Goal: Task Accomplishment & Management: Manage account settings

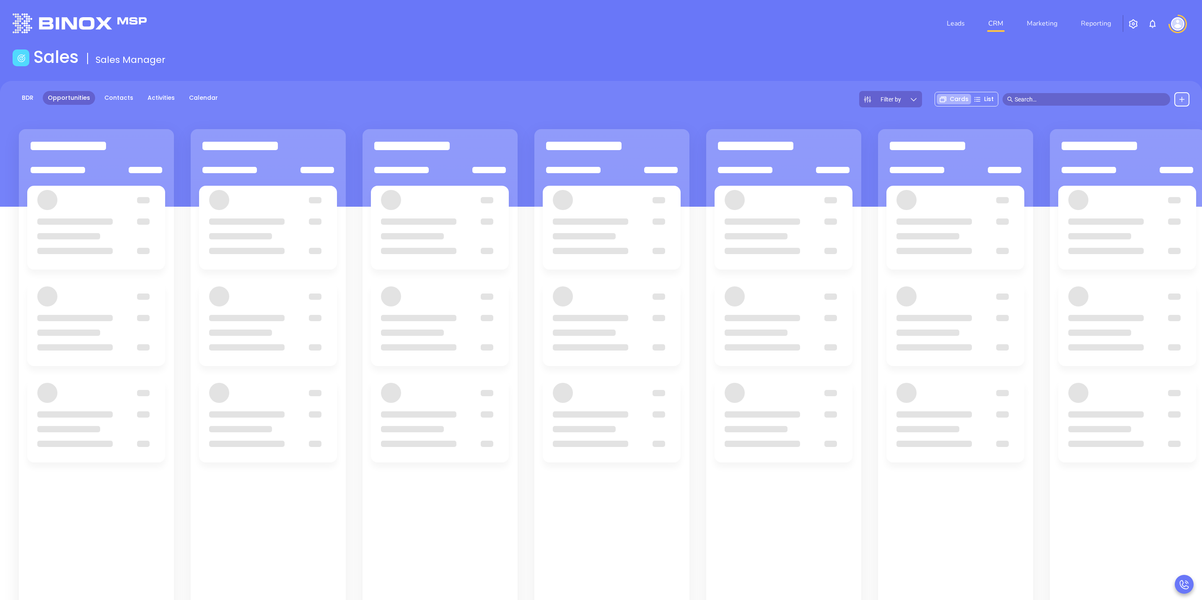
click at [1073, 98] on input "text" at bounding box center [1090, 99] width 151 height 9
click at [909, 51] on div "Sales Sales Manager" at bounding box center [601, 58] width 1187 height 23
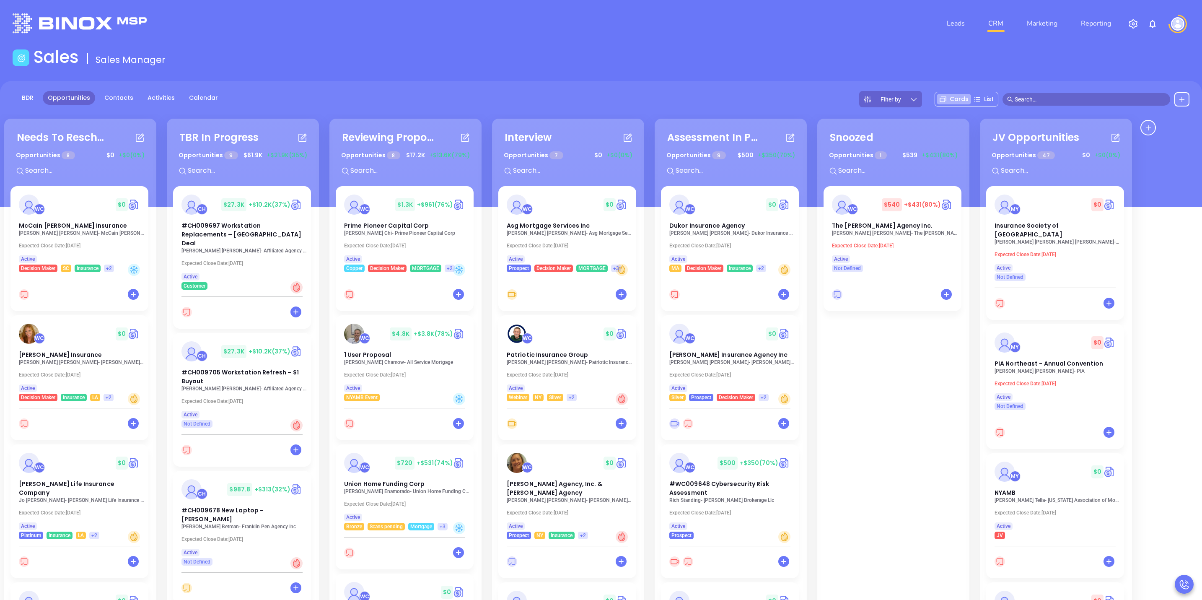
drag, startPoint x: 1066, startPoint y: 99, endPoint x: 1066, endPoint y: 107, distance: 7.5
click at [1067, 102] on input "text" at bounding box center [1090, 99] width 151 height 9
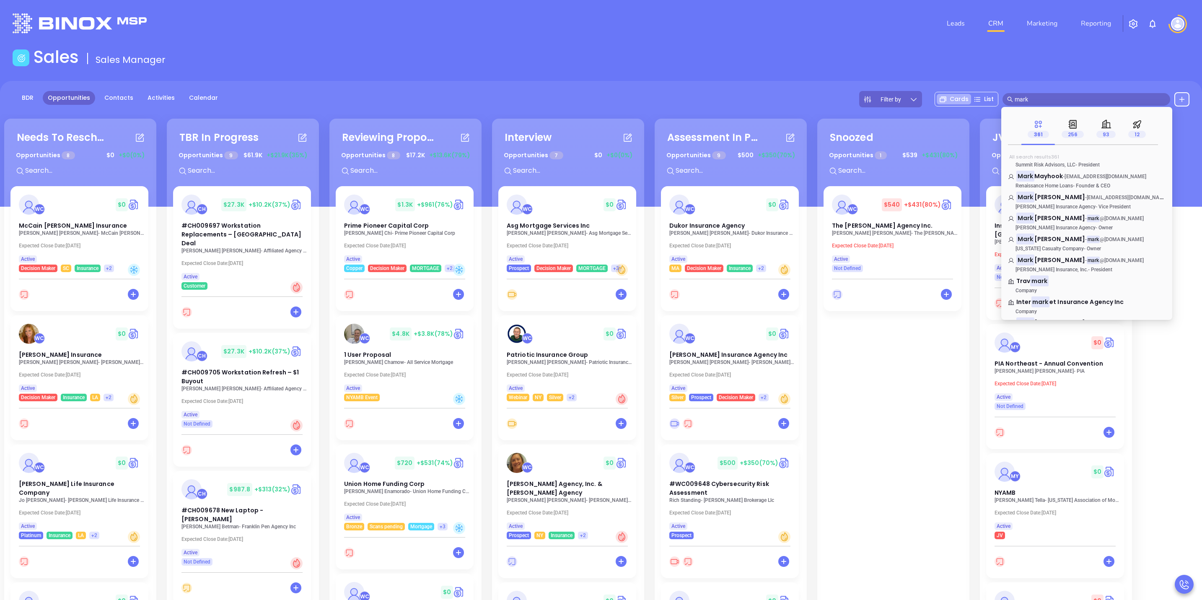
scroll to position [189, 0]
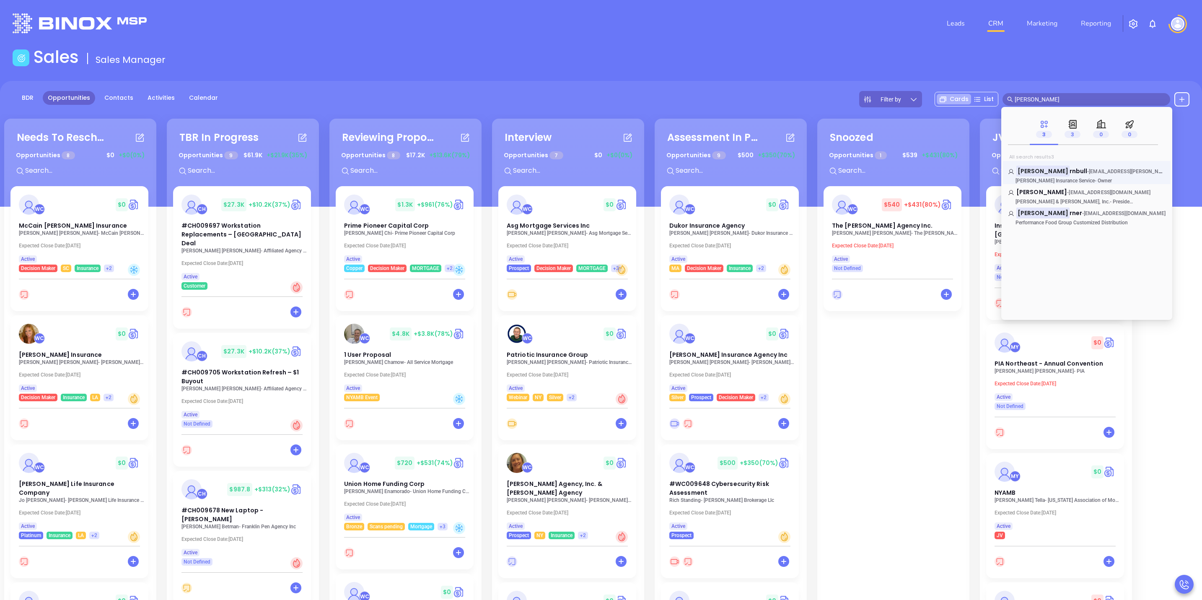
type input "mark tu"
click at [1138, 179] on link "Mark Tu rnbull - mark@turnbull-insurance.com Turnbull Insurance Service - Owner" at bounding box center [1087, 175] width 158 height 17
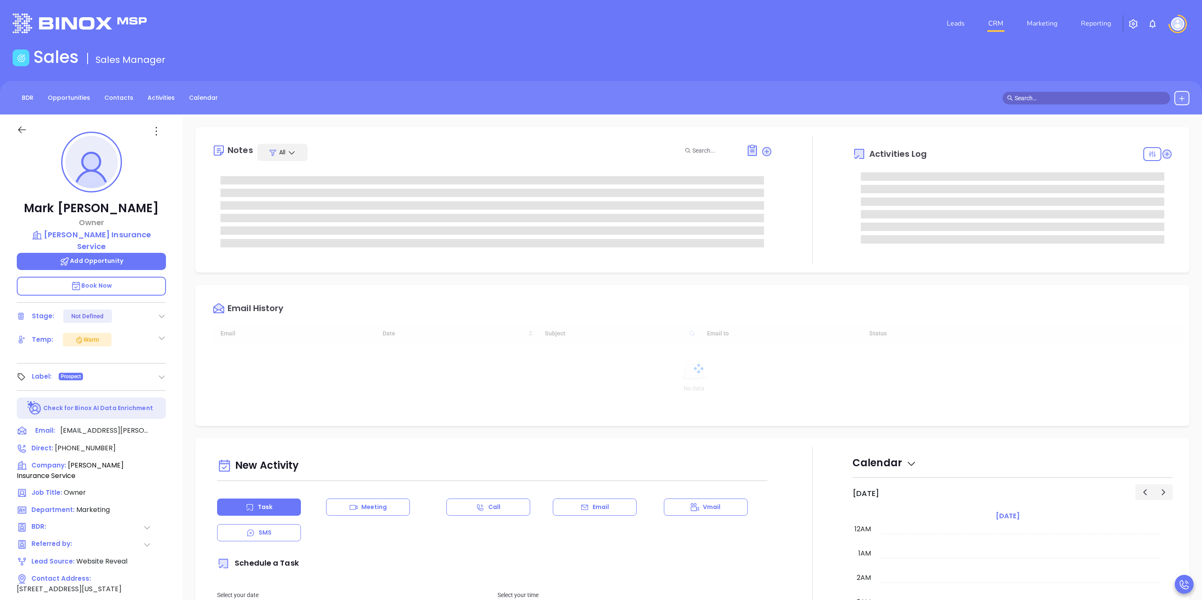
type input "[DATE]"
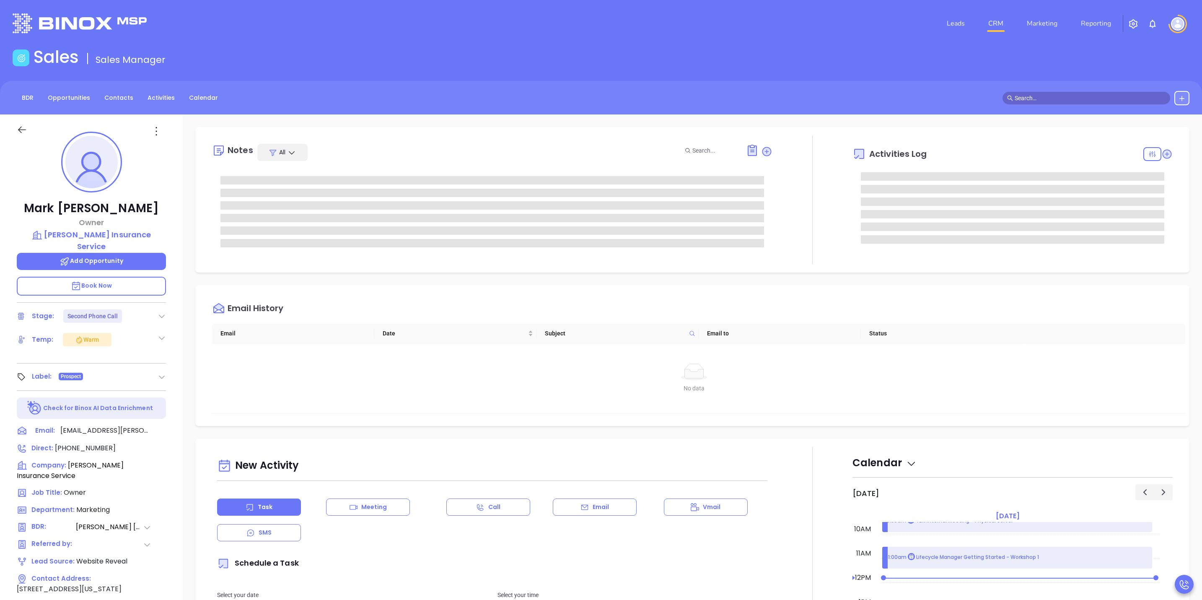
type input "[PERSON_NAME]"
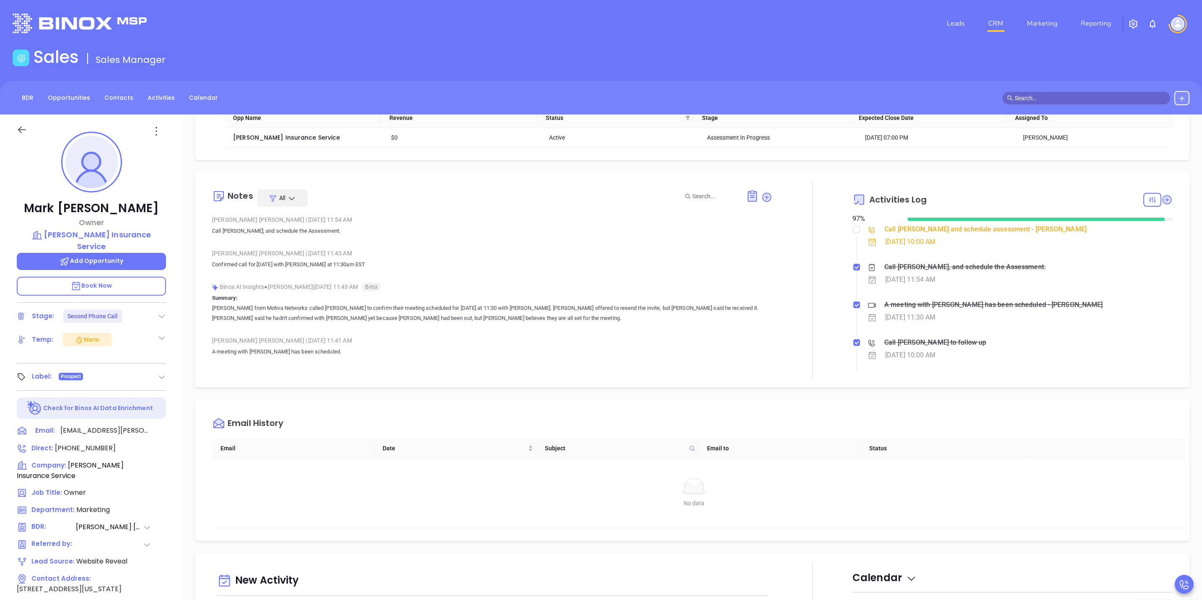
scroll to position [0, 0]
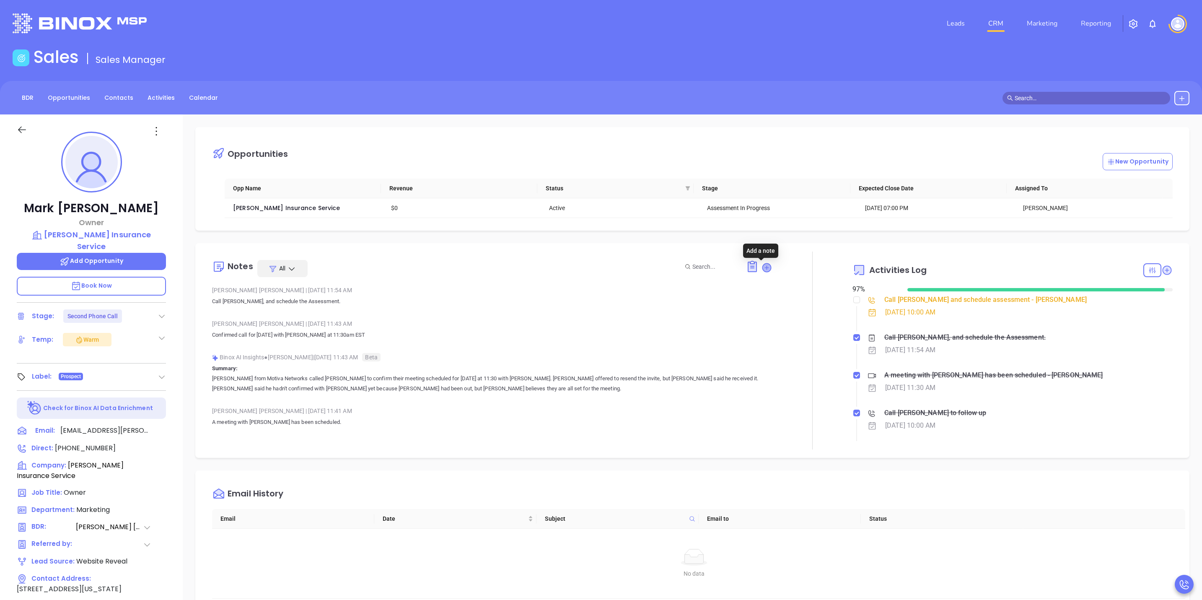
click at [762, 264] on icon at bounding box center [766, 267] width 8 height 8
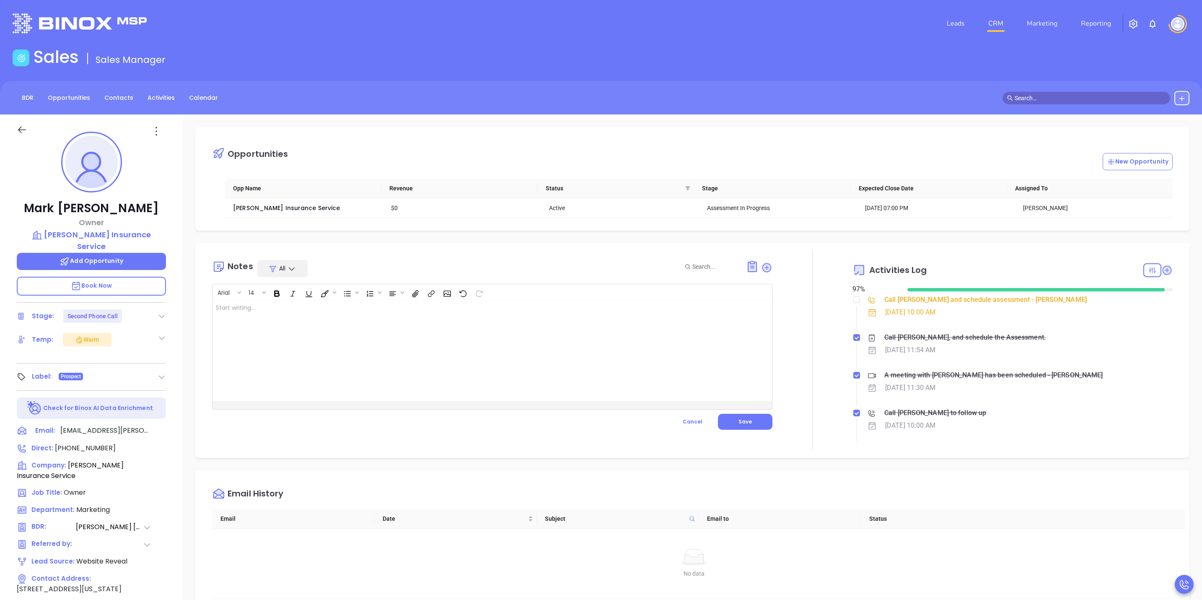
click at [215, 352] on div at bounding box center [472, 350] width 520 height 101
click at [435, 350] on div at bounding box center [472, 350] width 520 height 101
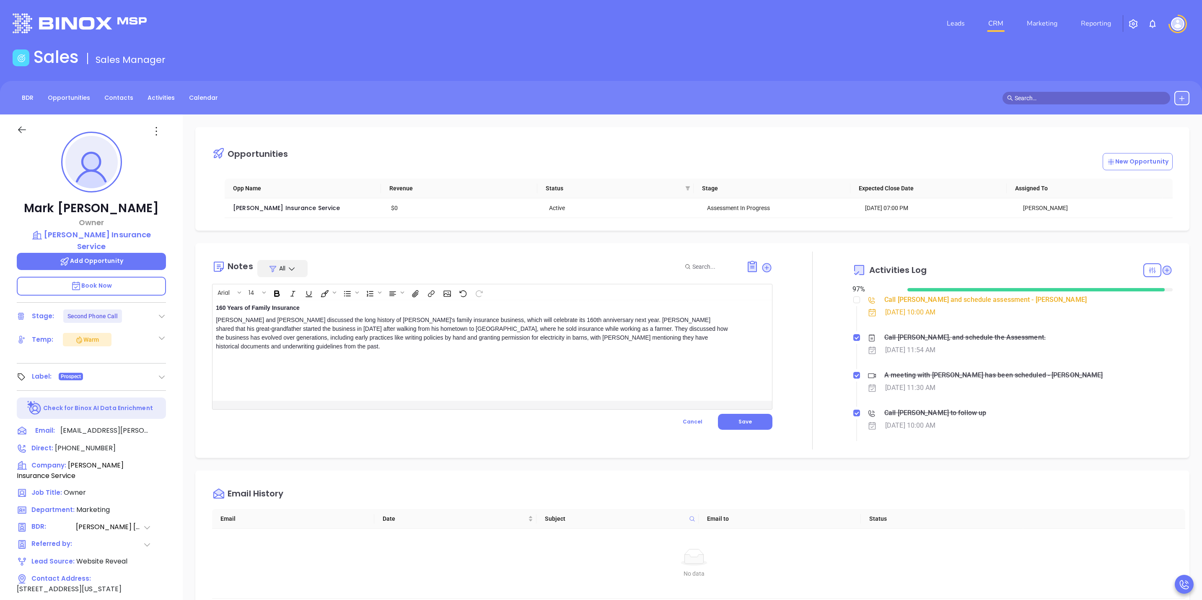
click at [214, 311] on div "160 Years of Family Insurance Walter and Mark discussed the long history of Mar…" at bounding box center [472, 350] width 520 height 101
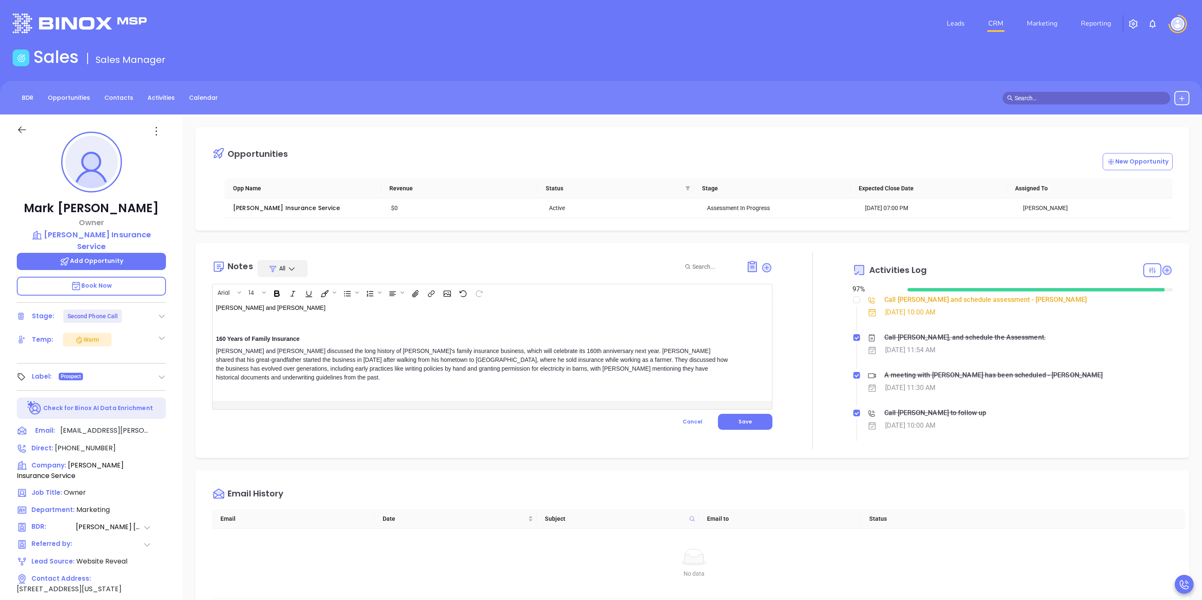
click at [319, 326] on p at bounding box center [472, 323] width 513 height 9
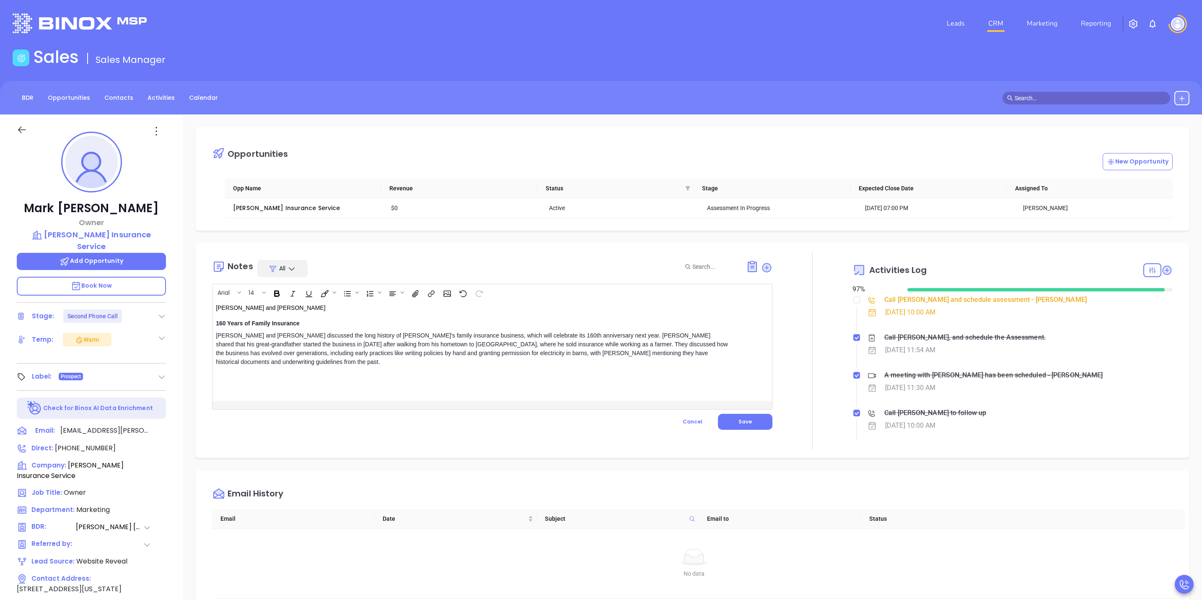
click at [667, 364] on div "Walter and Mark Turnbull 160 Years of Family Insurance Walter and Mark discusse…" at bounding box center [472, 350] width 520 height 101
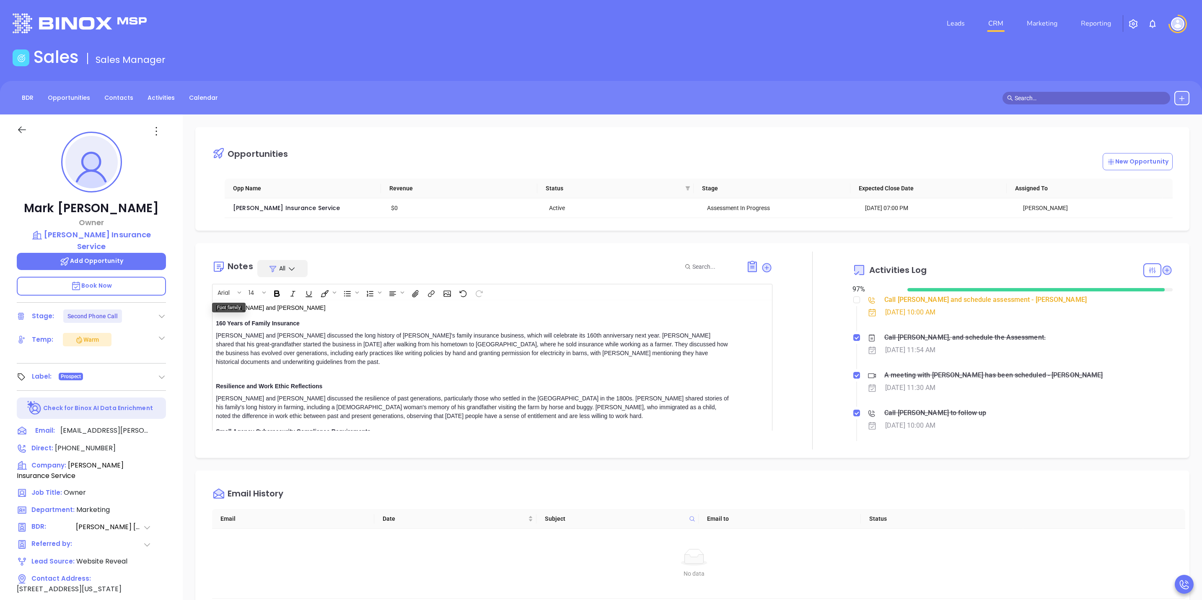
click at [292, 315] on div "Walter and Mark Turnbull 160 Years of Family Insurance Walter and Mark discusse…" at bounding box center [472, 415] width 520 height 230
click at [293, 306] on p "Walter and Mark Turnbull" at bounding box center [472, 307] width 513 height 9
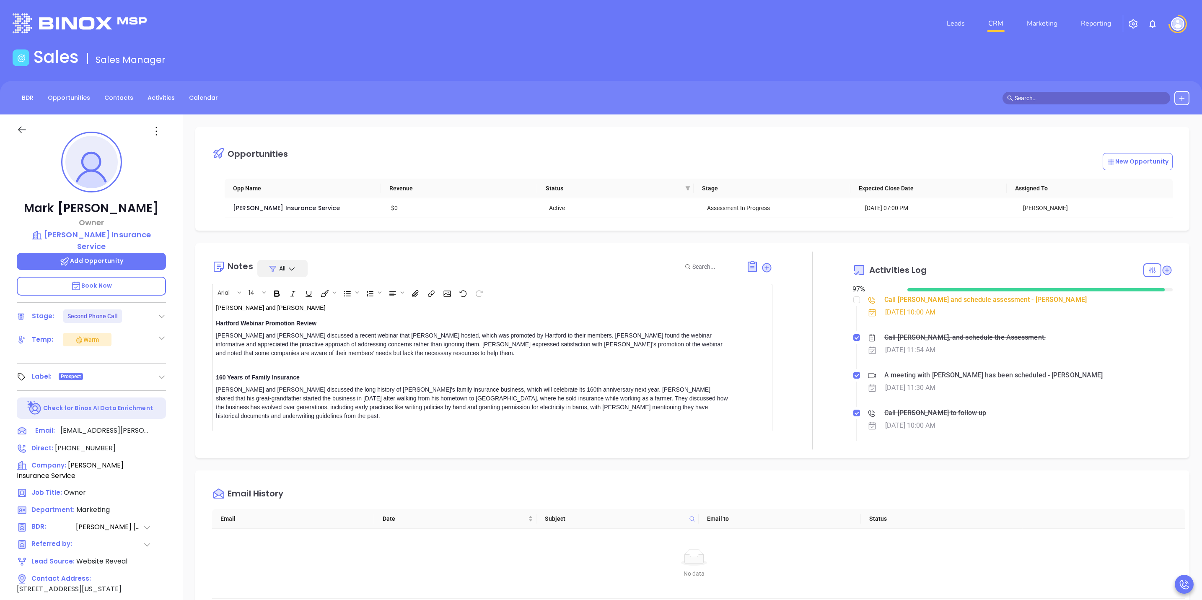
click at [321, 316] on div "Walter and Mark Turnbull Hartford Webinar Promotion Review Walter and Mark disc…" at bounding box center [472, 437] width 520 height 275
click at [313, 311] on p "Walter and Mark Turnbull" at bounding box center [472, 307] width 513 height 9
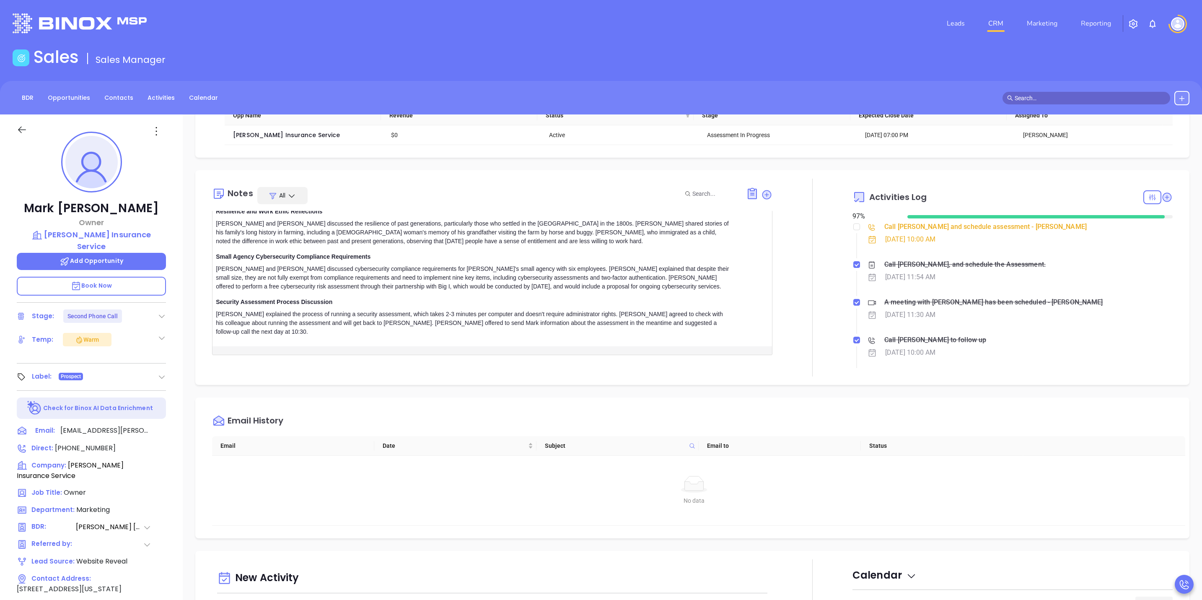
scroll to position [126, 0]
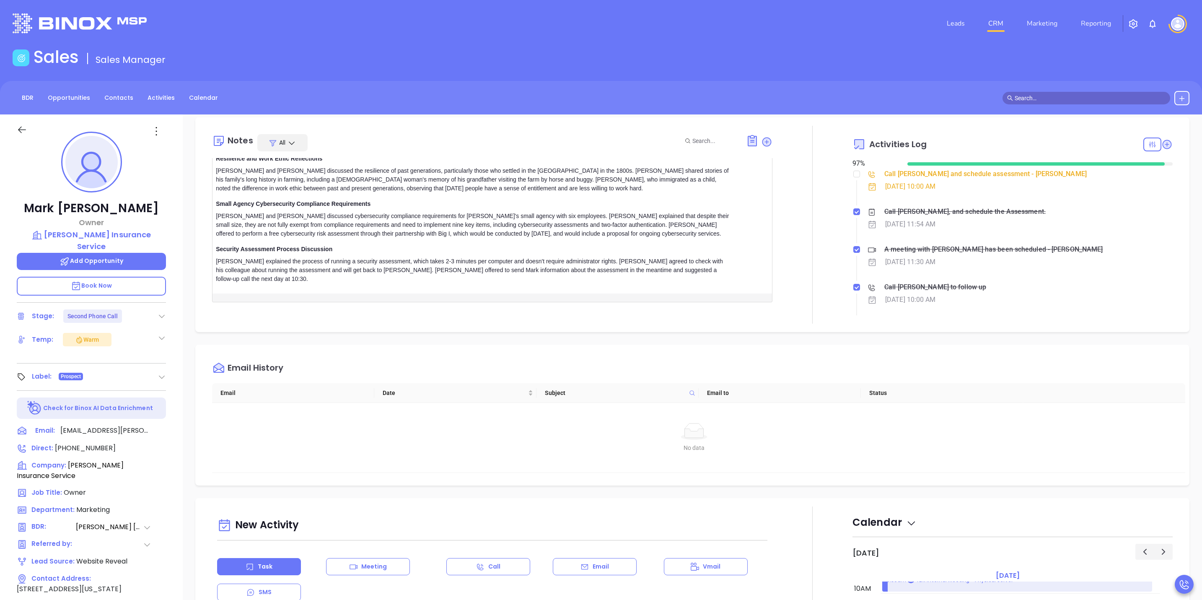
click at [706, 258] on div "Walter explained the process of running a security assessment, which takes 2-3 …" at bounding box center [472, 270] width 513 height 26
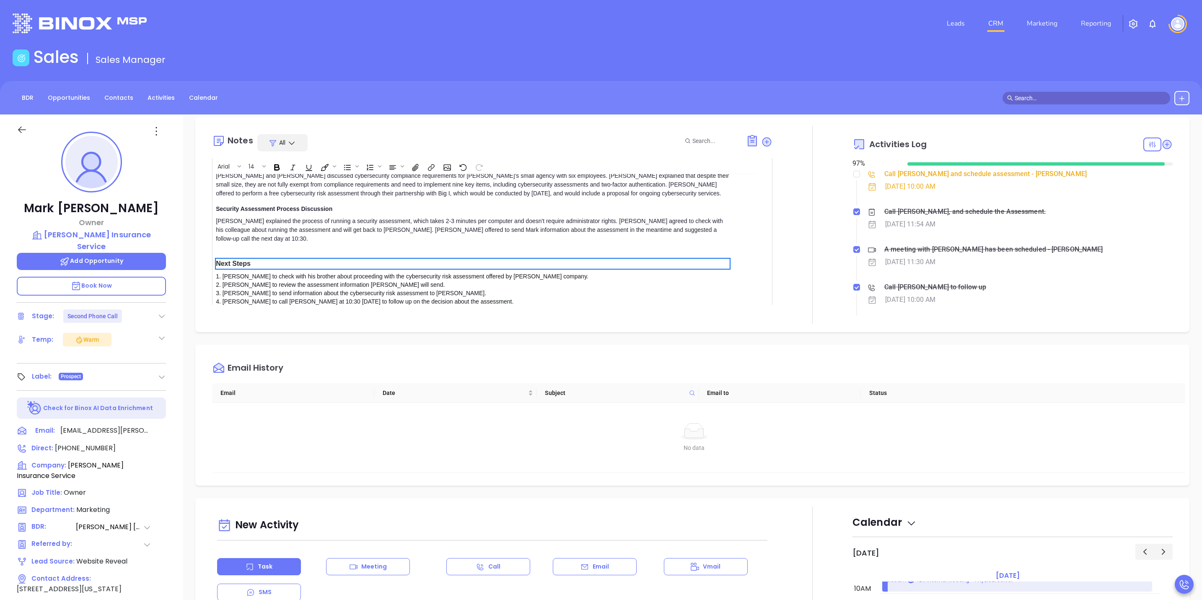
scroll to position [236, 0]
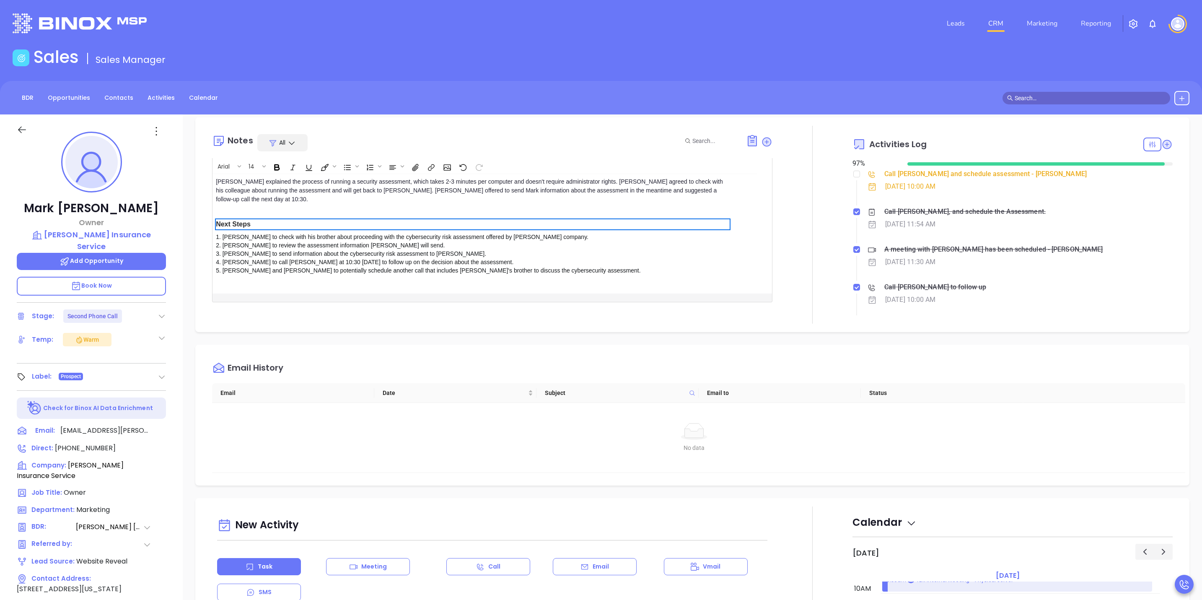
click at [461, 233] on div "1. Mark to check with his brother about proceeding with the cybersecurity risk …" at bounding box center [472, 254] width 513 height 42
click at [518, 219] on div "Next Steps" at bounding box center [472, 224] width 513 height 10
click at [519, 219] on div "Next Steps" at bounding box center [472, 224] width 513 height 10
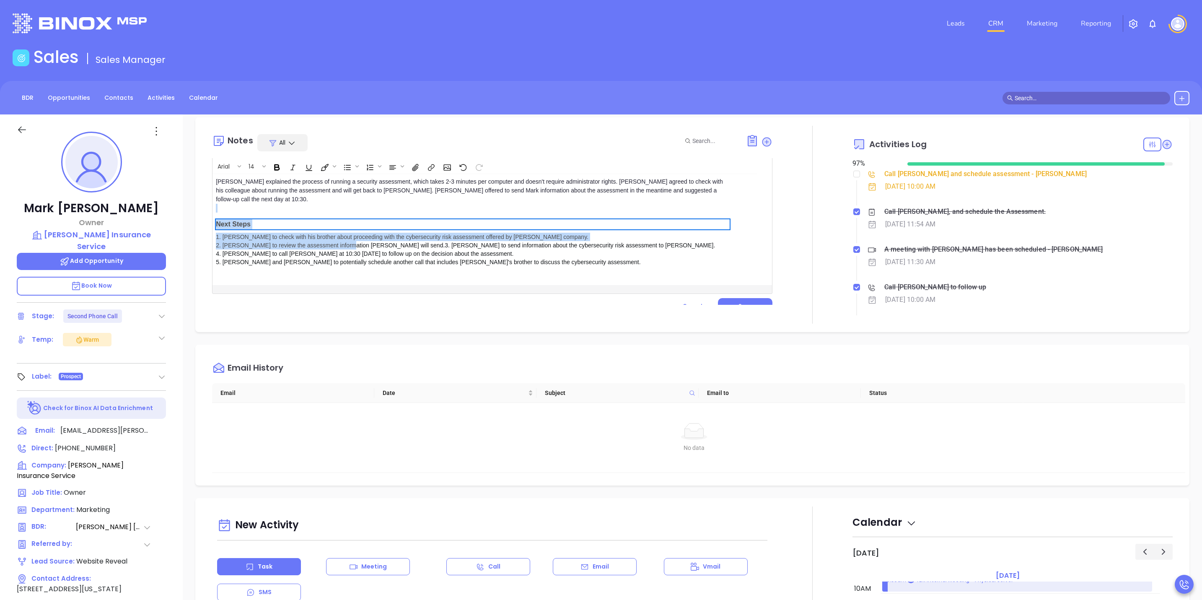
drag, startPoint x: 516, startPoint y: 227, endPoint x: 316, endPoint y: 187, distance: 204.2
click at [316, 187] on div "Walter explained the process of running a security assessment, which takes 2-3 …" at bounding box center [472, 226] width 513 height 98
click at [319, 219] on div "Next Steps" at bounding box center [472, 224] width 513 height 10
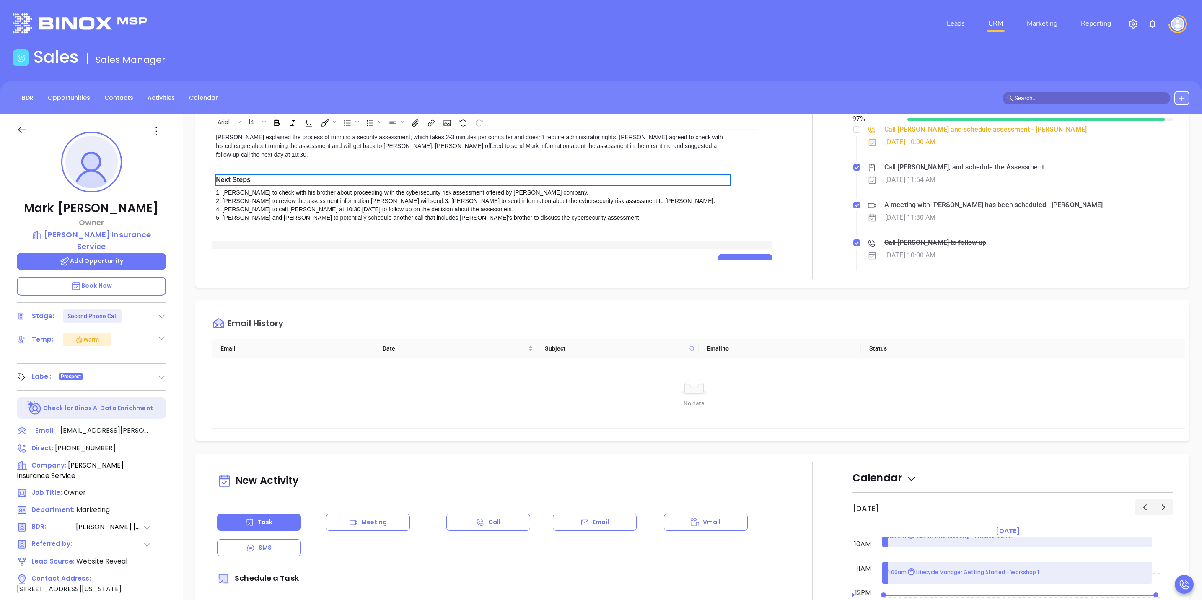
scroll to position [189, 0]
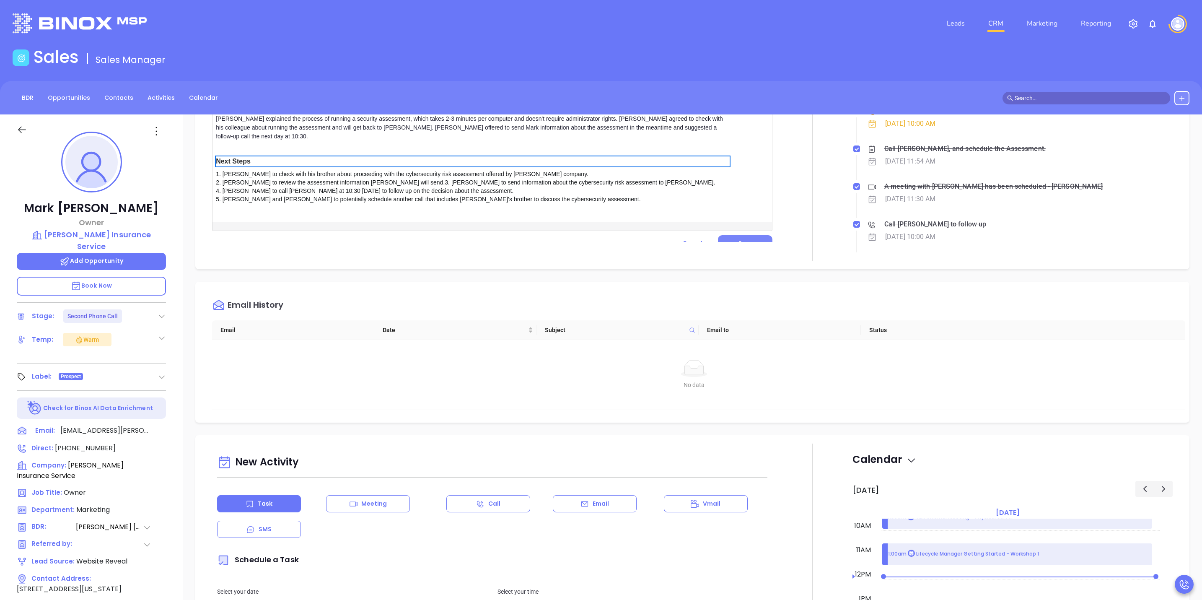
click at [718, 235] on button "Save" at bounding box center [745, 243] width 54 height 16
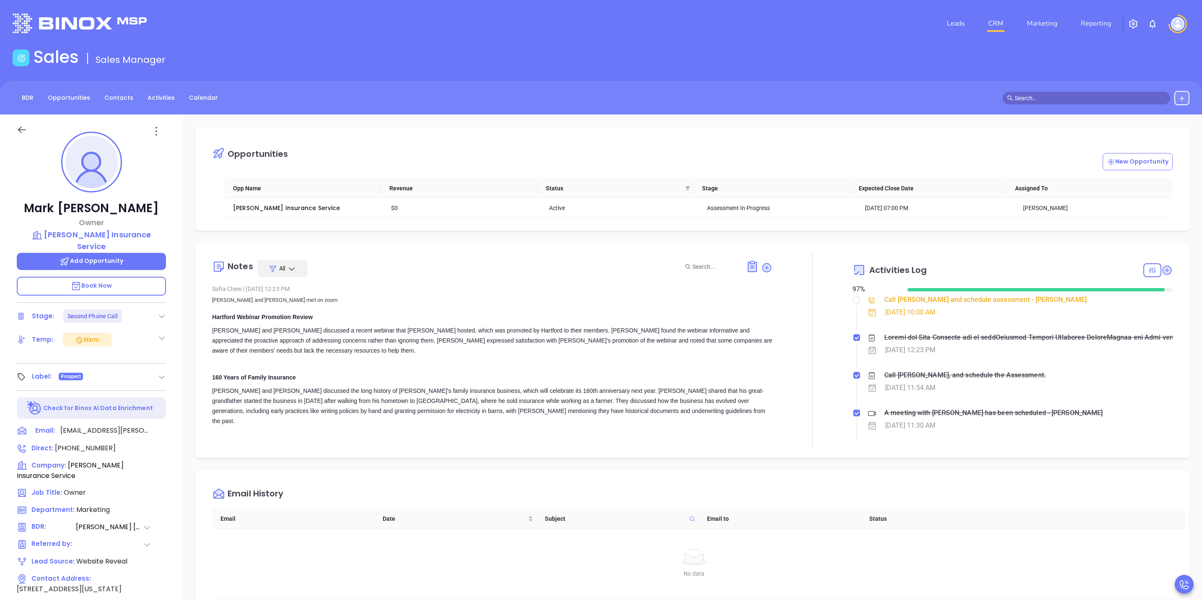
scroll to position [0, 0]
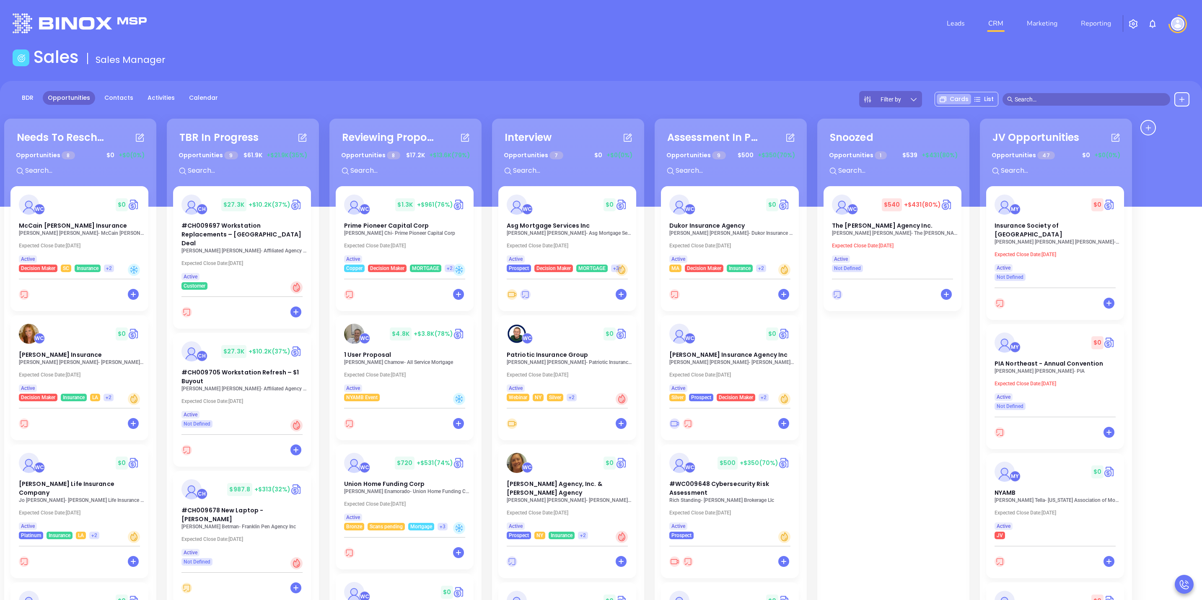
click at [1056, 96] on input "text" at bounding box center [1090, 99] width 151 height 9
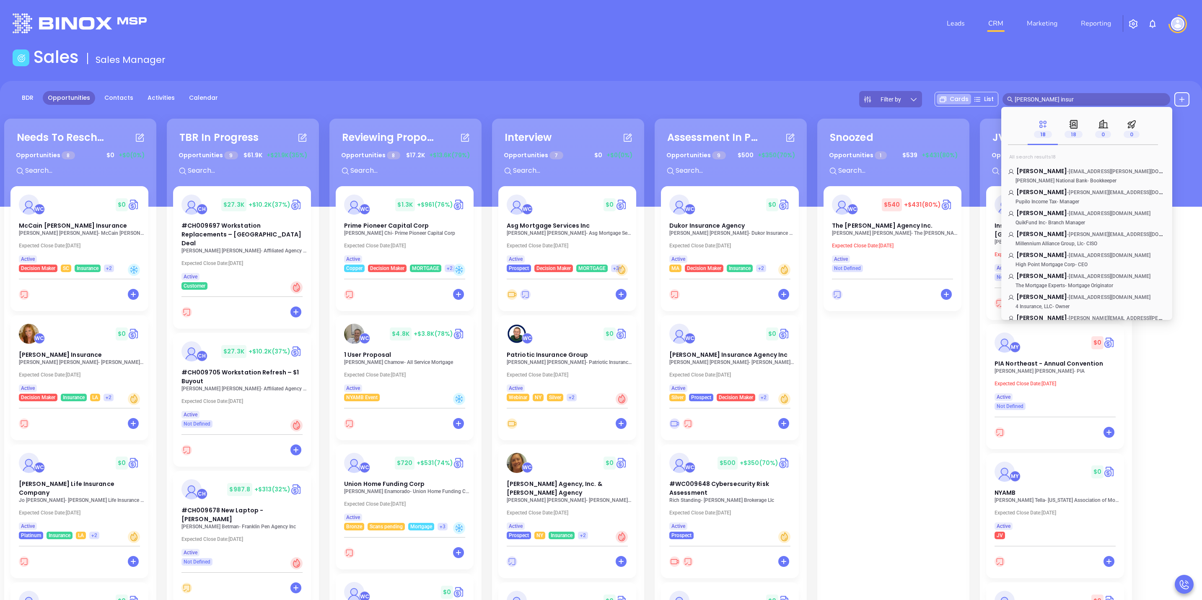
type input "[PERSON_NAME] insur"
click at [1076, 232] on span "[EMAIL_ADDRESS][DOMAIN_NAME]" at bounding box center [1110, 234] width 82 height 6
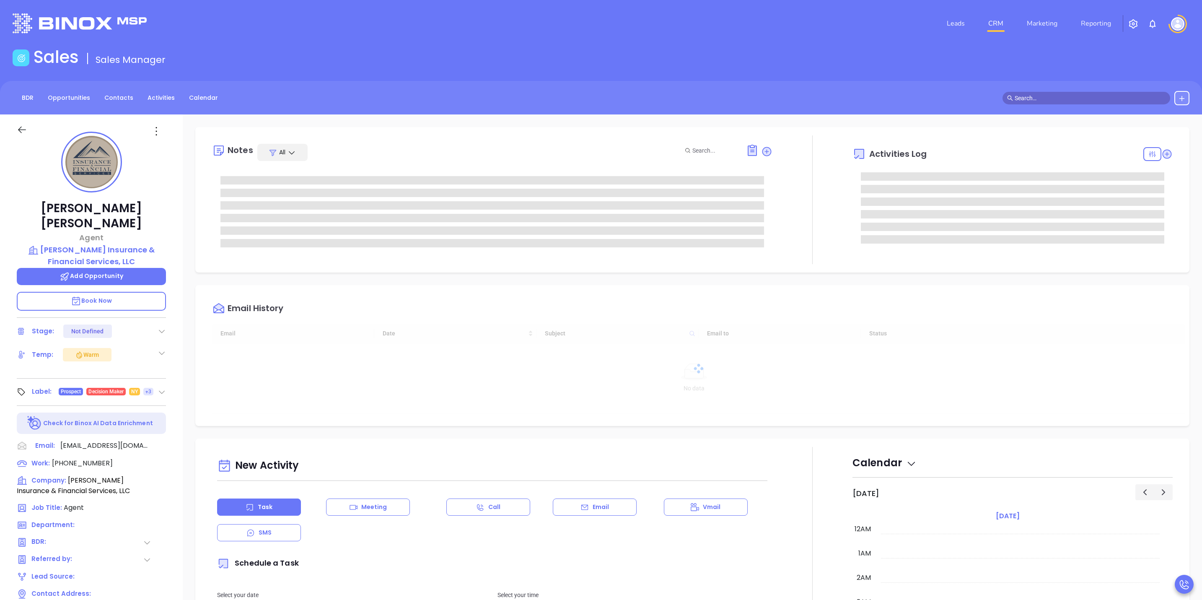
type input "[DATE]"
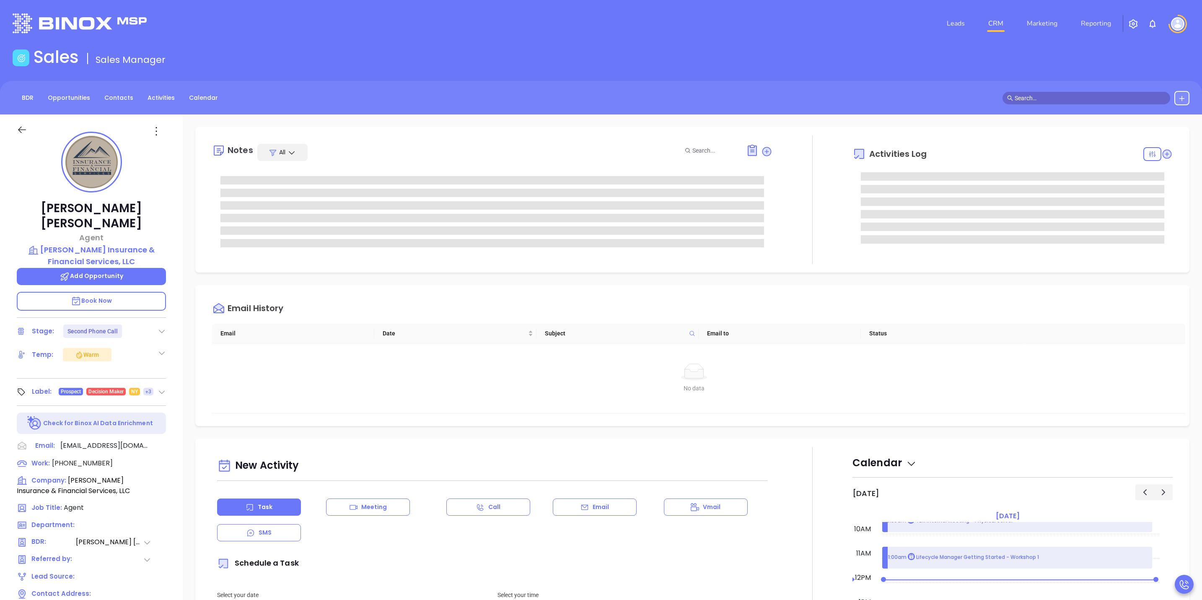
type input "[PERSON_NAME]"
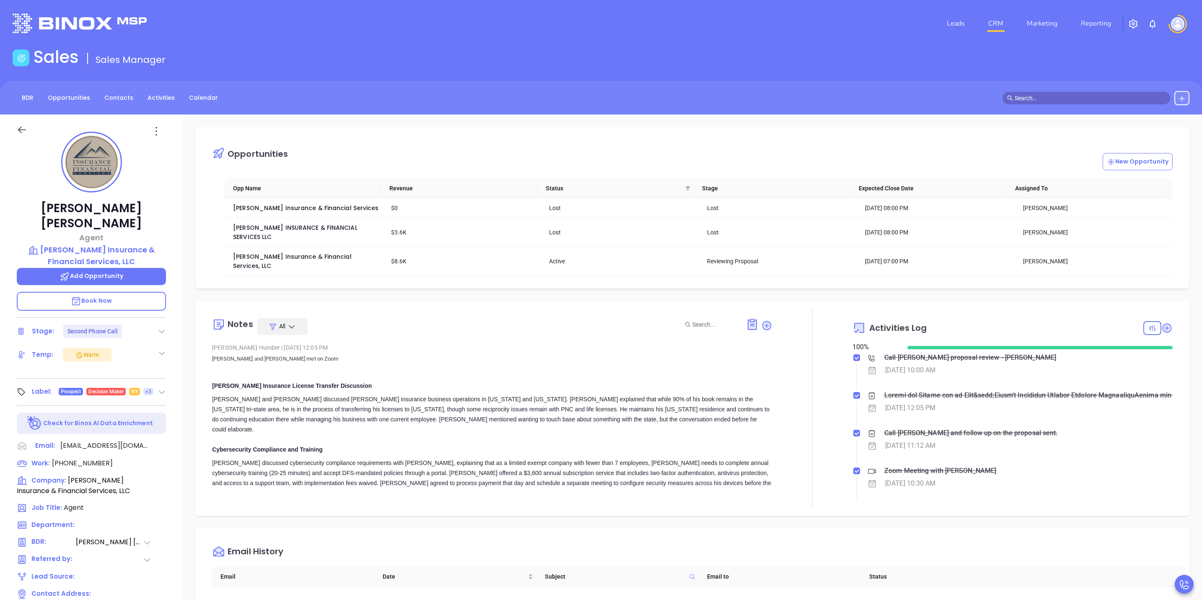
scroll to position [0, 0]
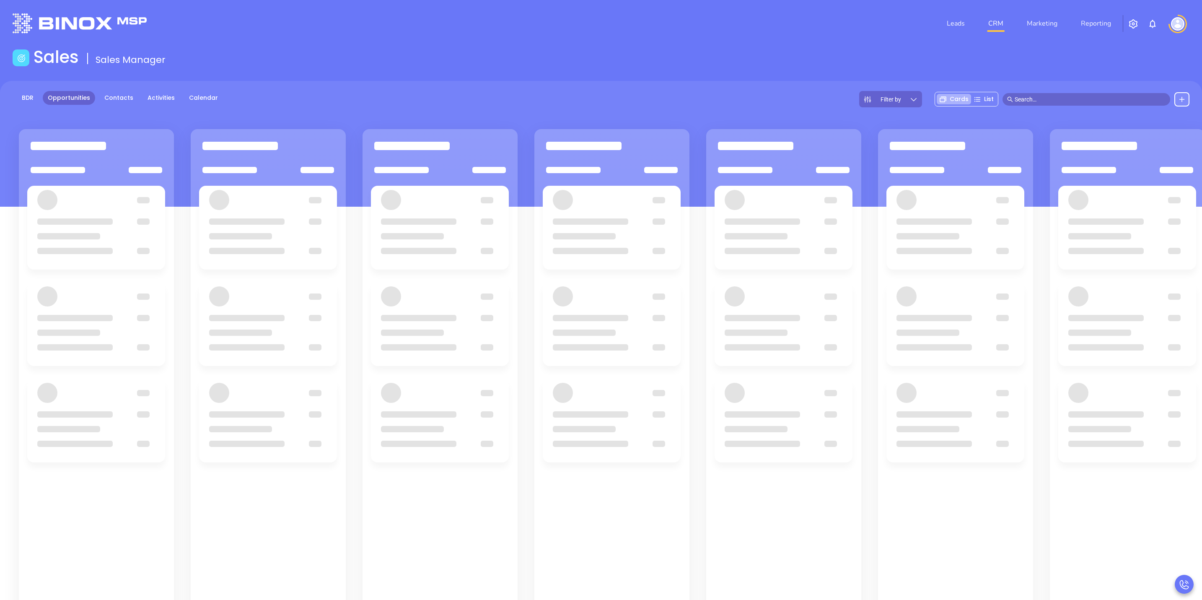
click at [1031, 98] on input "text" at bounding box center [1090, 99] width 151 height 9
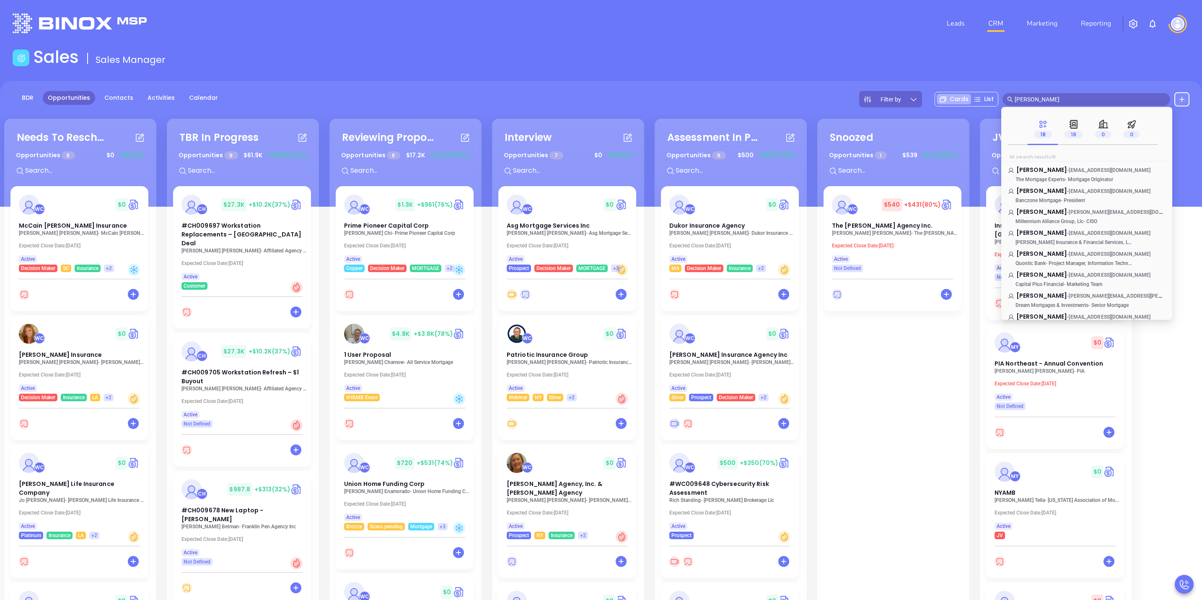
scroll to position [126, 0]
type input "[PERSON_NAME]"
click at [1069, 212] on span "[EMAIL_ADDRESS][DOMAIN_NAME]" at bounding box center [1110, 213] width 82 height 6
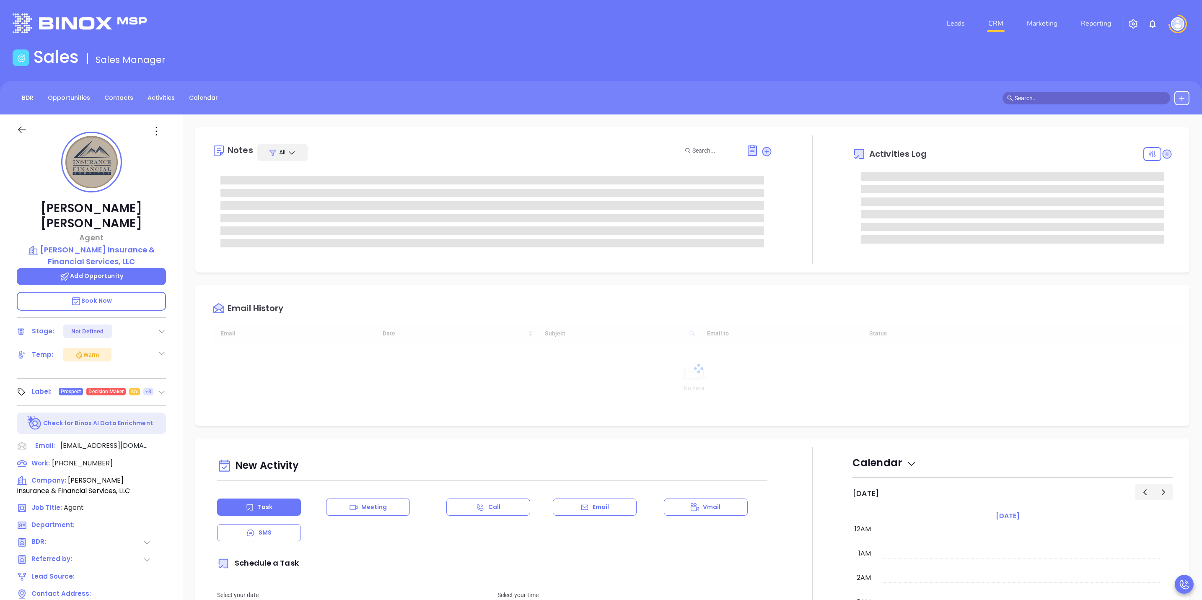
type input "[DATE]"
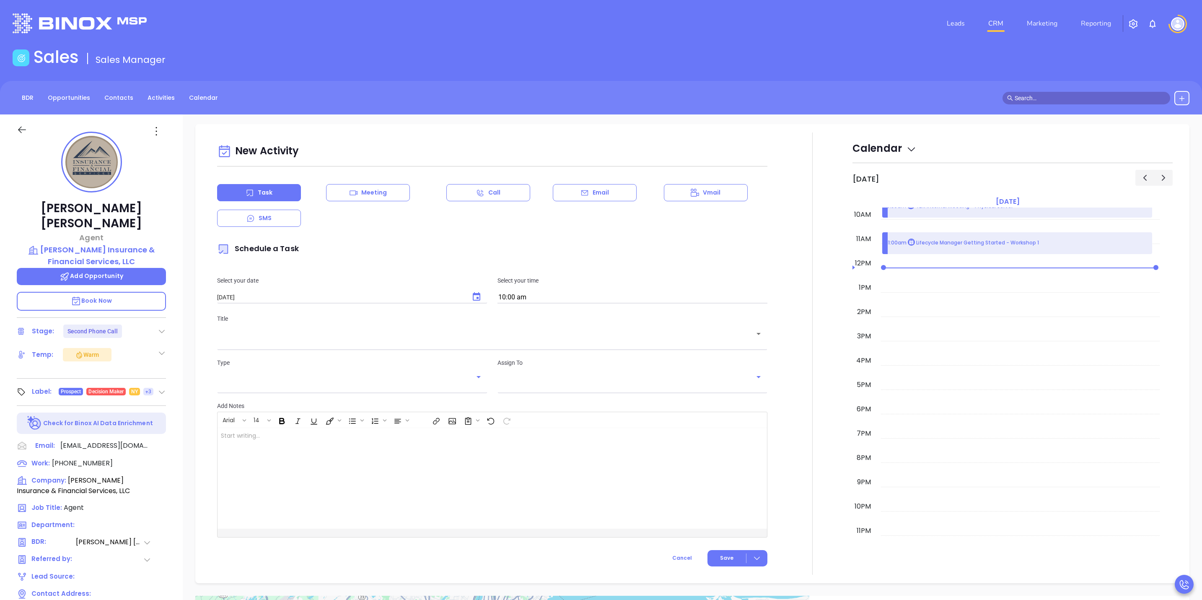
type input "[PERSON_NAME]"
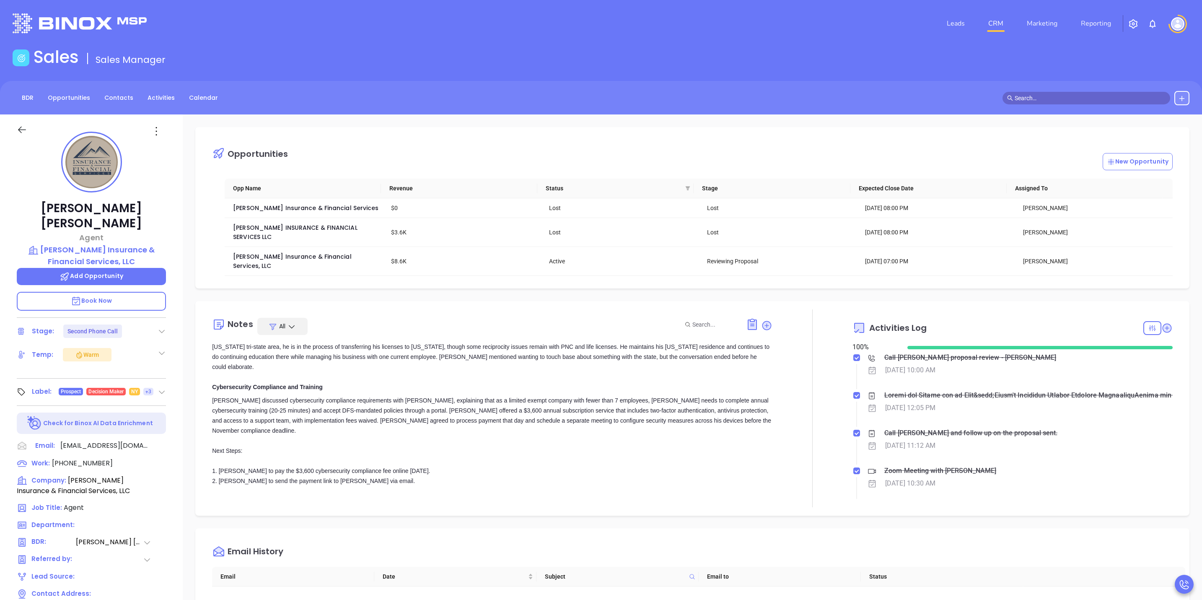
scroll to position [126, 0]
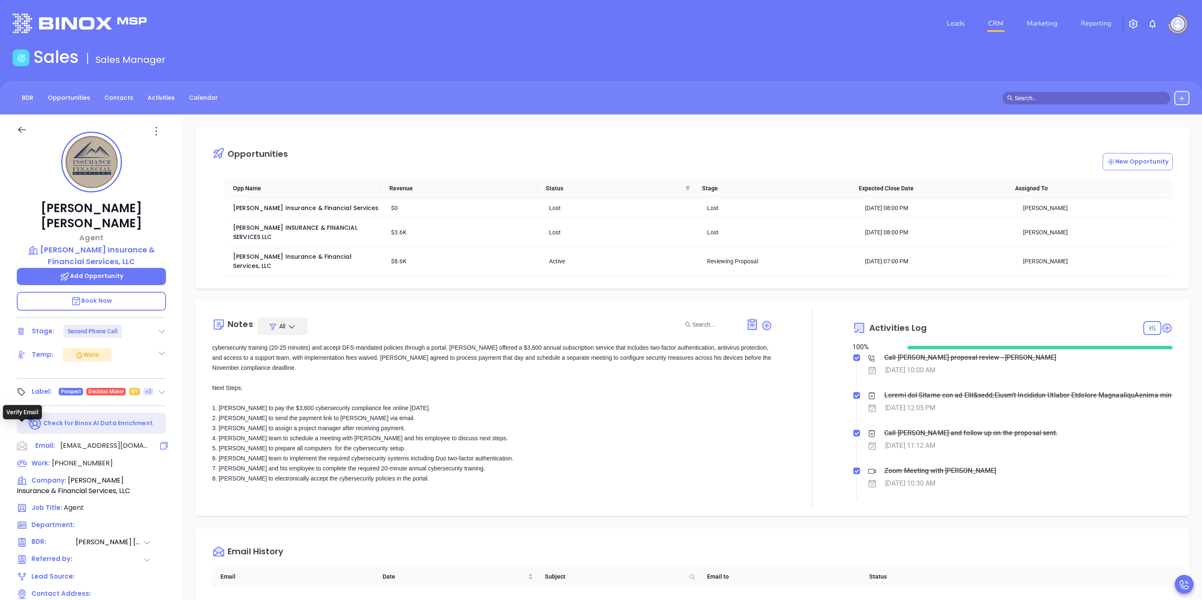
click at [25, 439] on icon at bounding box center [22, 445] width 13 height 13
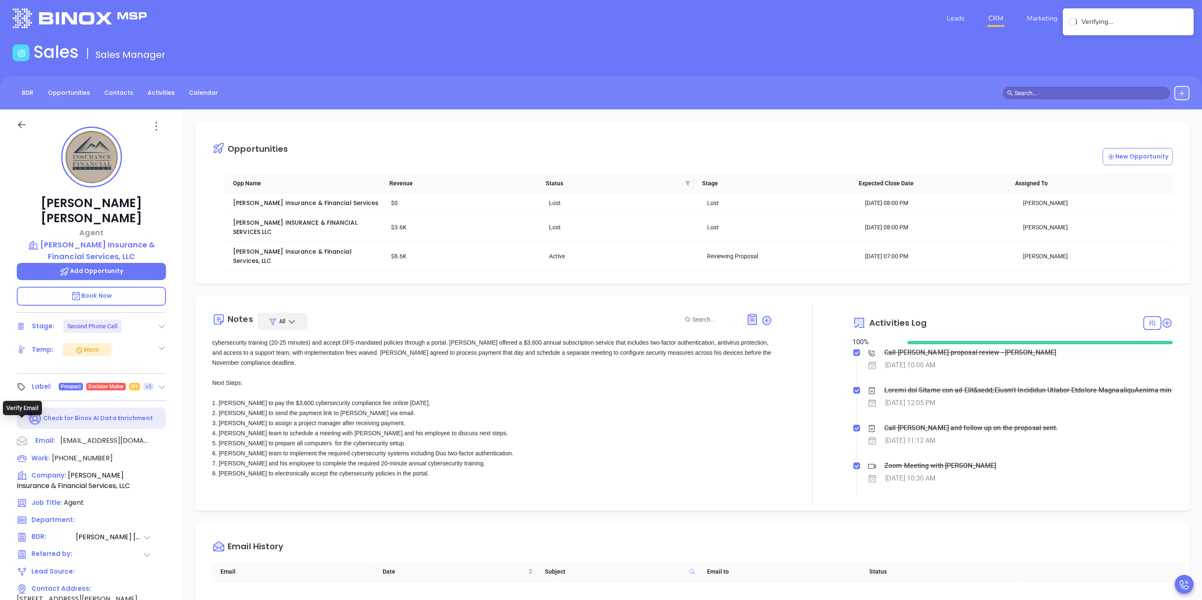
scroll to position [114, 0]
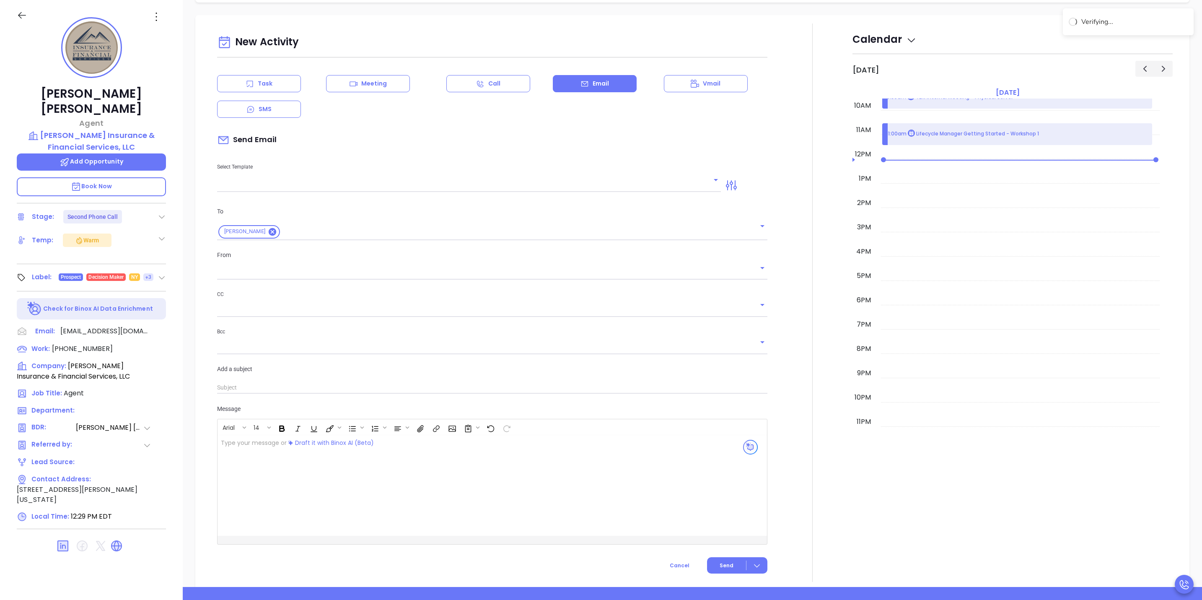
type input "[PERSON_NAME]"
click at [711, 175] on icon "Open" at bounding box center [716, 180] width 10 height 10
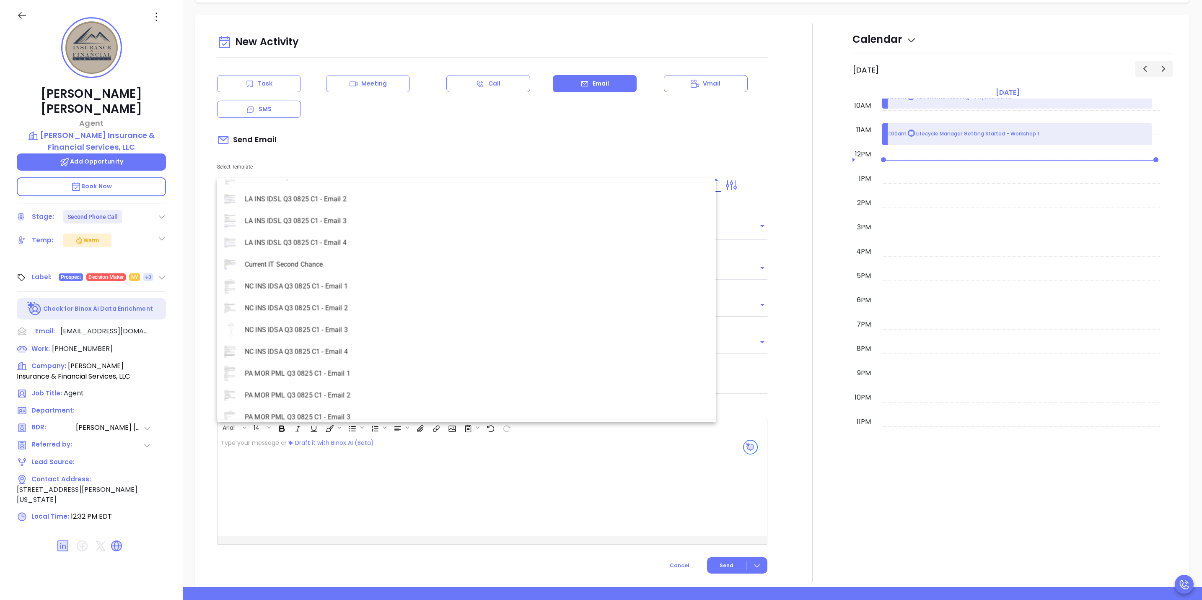
scroll to position [0, 0]
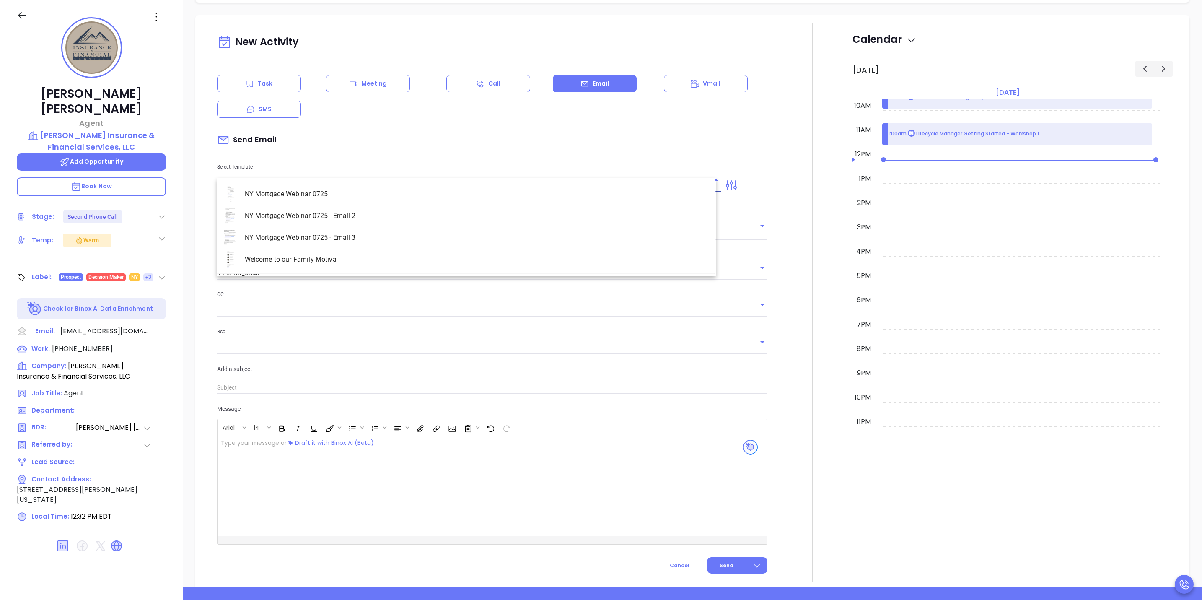
click at [322, 256] on li "Welcome to our Family Motiva" at bounding box center [466, 260] width 499 height 22
type input "Welcome to our Family Motiva"
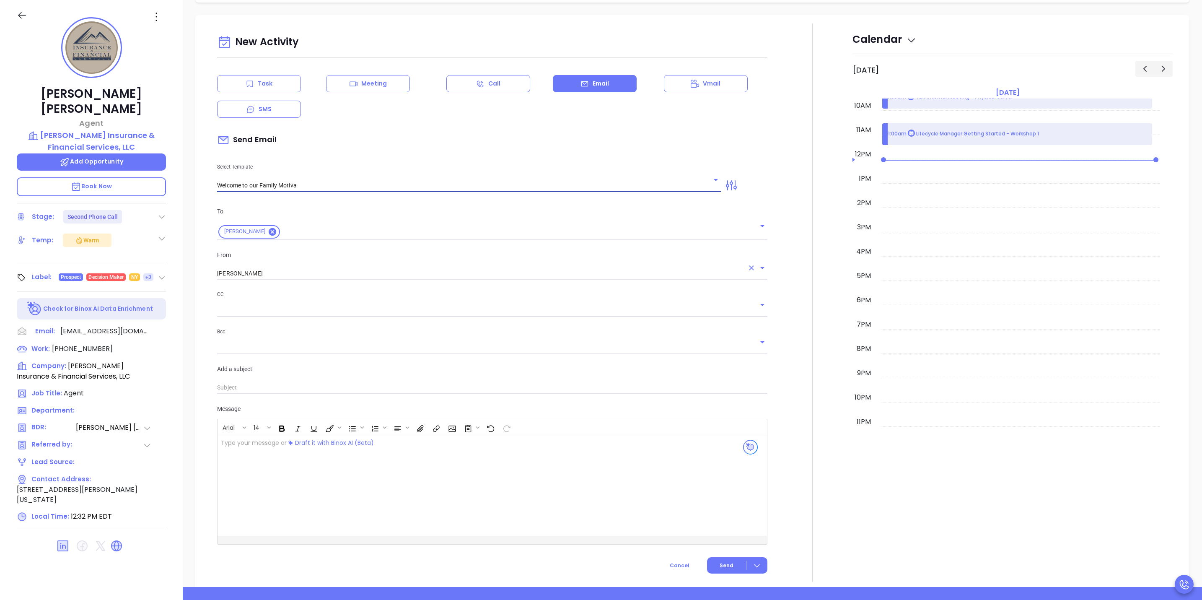
type input "Daniel Meet Your New Support Team at Motiva"
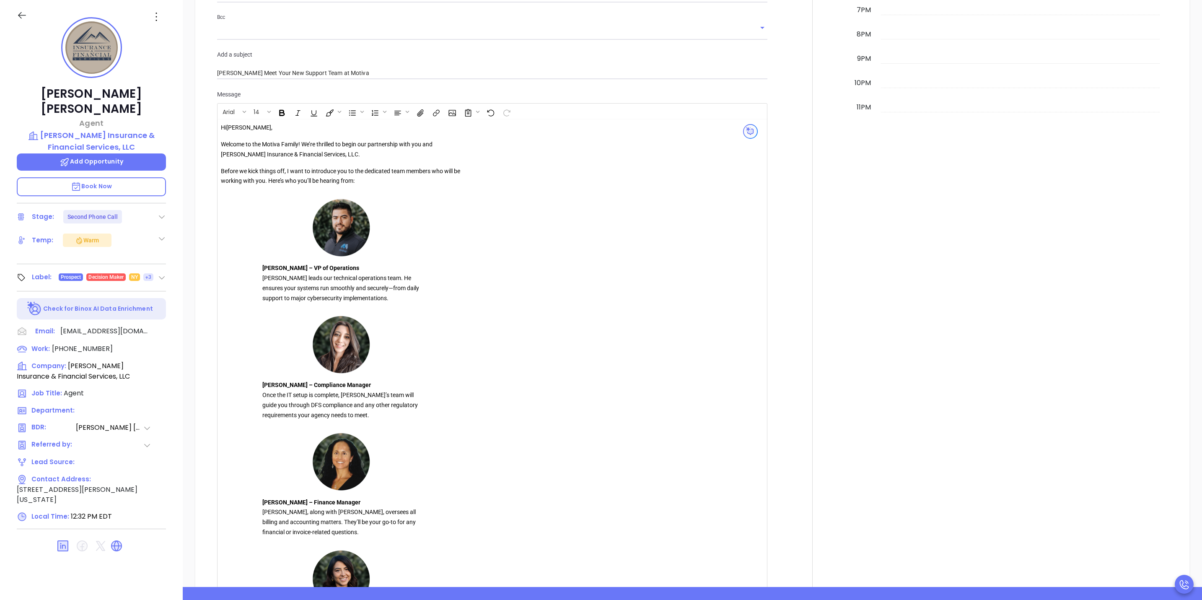
scroll to position [1306, 0]
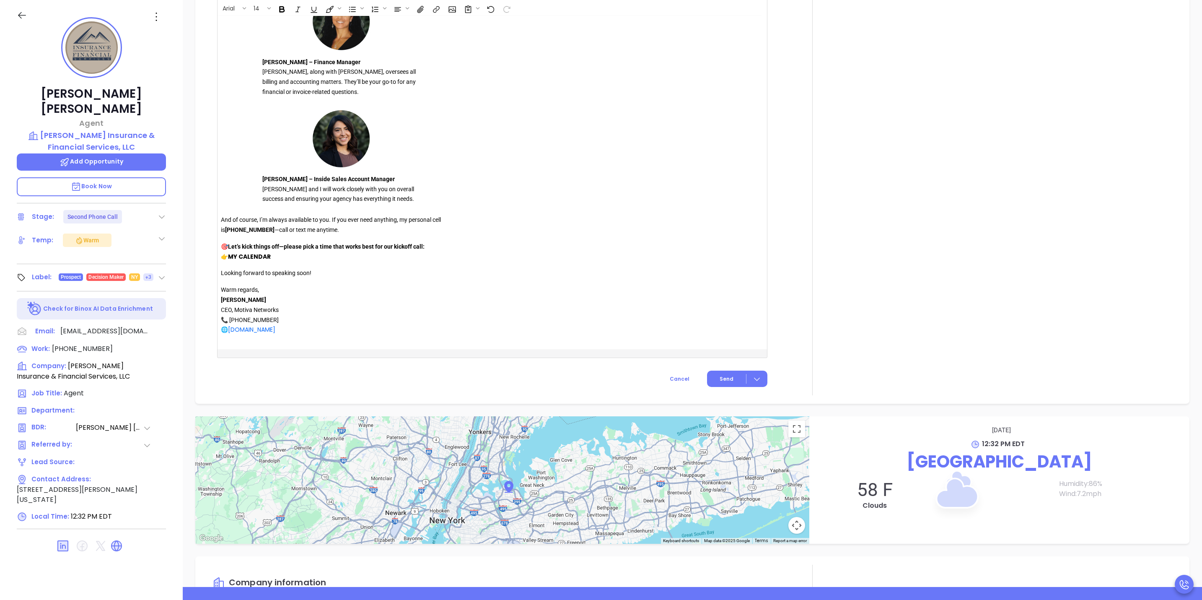
type input "Welcome to our Family Motiva"
click at [678, 375] on span "Cancel" at bounding box center [680, 378] width 20 height 7
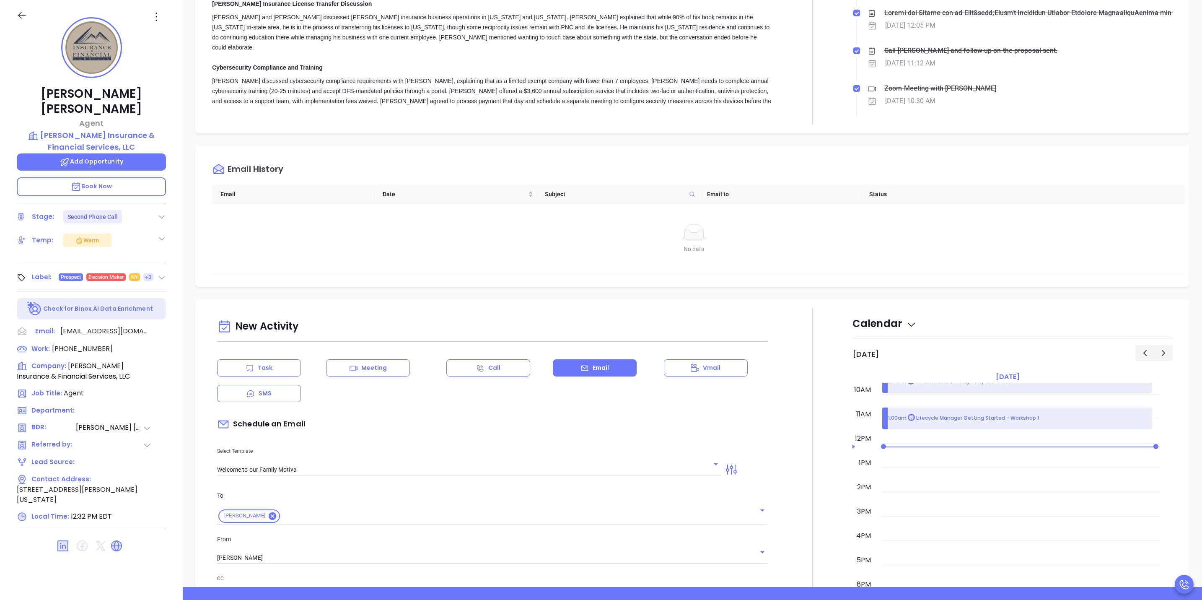
scroll to position [243, 0]
